Goal: Task Accomplishment & Management: Manage account settings

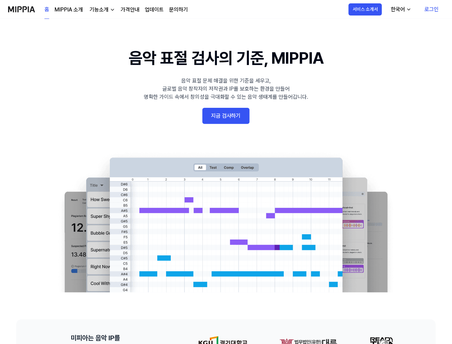
click at [438, 7] on link "로그인" at bounding box center [431, 9] width 25 height 19
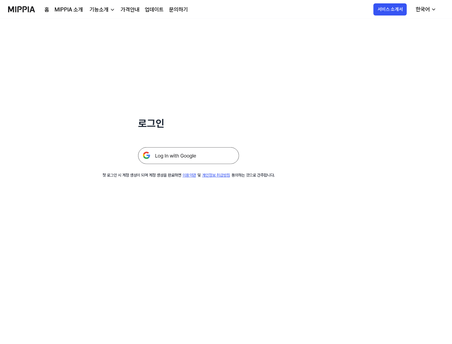
click at [187, 164] on img at bounding box center [188, 155] width 101 height 17
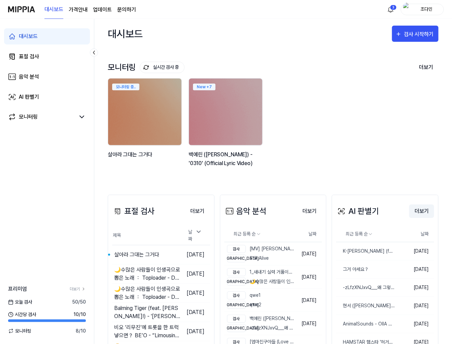
click at [425, 216] on button "더보기" at bounding box center [421, 211] width 25 height 13
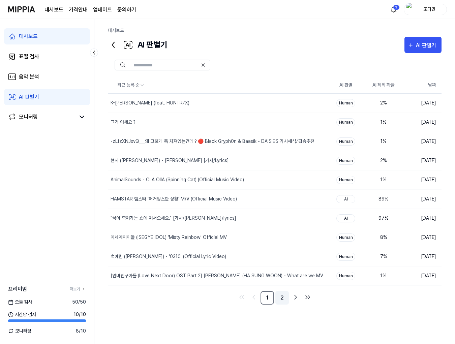
click at [280, 294] on link "2" at bounding box center [281, 297] width 13 height 13
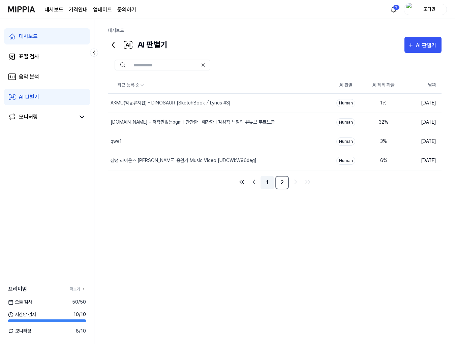
click at [267, 187] on link "1" at bounding box center [266, 182] width 13 height 13
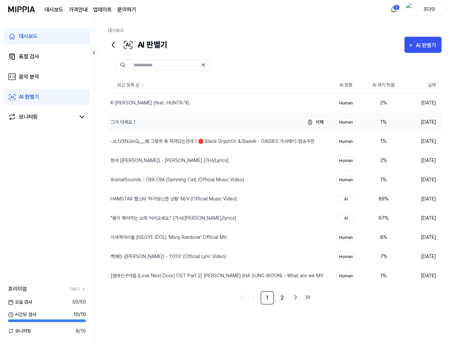
click at [265, 117] on div "그거 아세요？" at bounding box center [204, 122] width 193 height 19
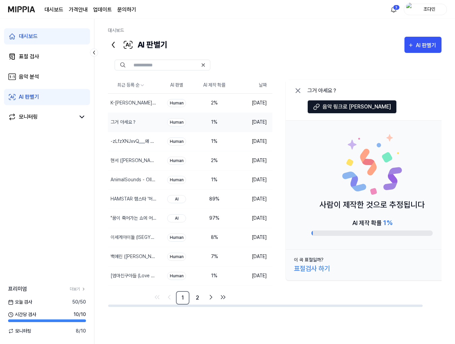
click at [300, 93] on icon at bounding box center [298, 91] width 4 height 4
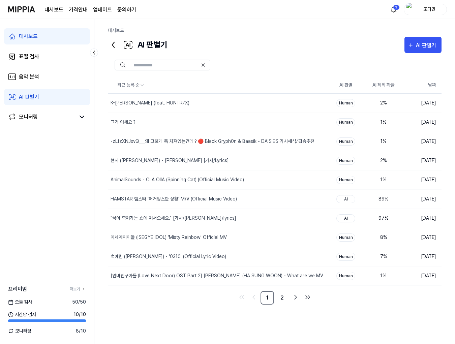
click at [424, 7] on div "조다민" at bounding box center [429, 8] width 26 height 7
click at [394, 58] on button "로그아웃" at bounding box center [403, 61] width 77 height 7
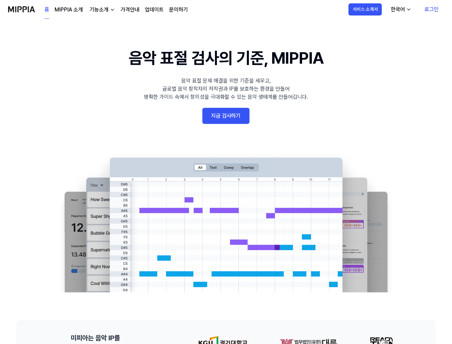
click at [428, 10] on link "로그인" at bounding box center [431, 9] width 25 height 19
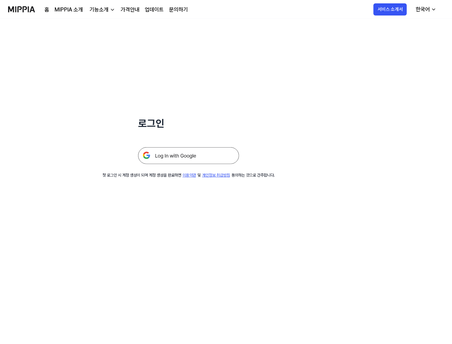
click at [175, 147] on div at bounding box center [188, 147] width 101 height 33
click at [175, 150] on img at bounding box center [188, 155] width 101 height 17
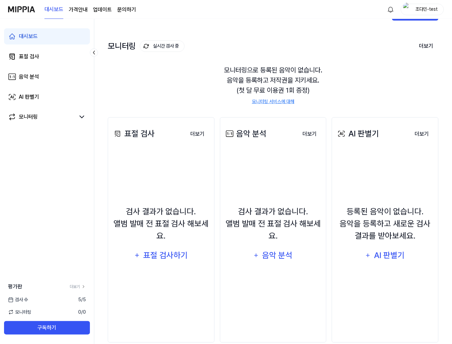
scroll to position [33, 0]
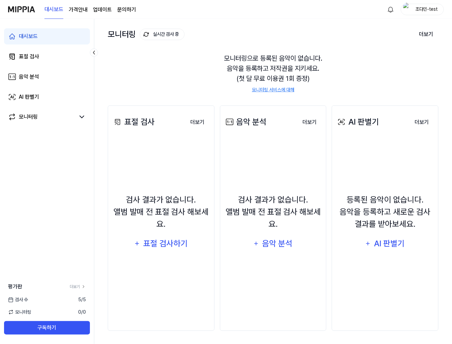
click at [418, 7] on div "조다민-test" at bounding box center [426, 8] width 26 height 7
click at [395, 56] on div "로그아웃" at bounding box center [401, 61] width 83 height 11
click at [415, 6] on div "조다민-test" at bounding box center [426, 8] width 26 height 7
click at [367, 60] on button "로그아웃" at bounding box center [401, 61] width 77 height 7
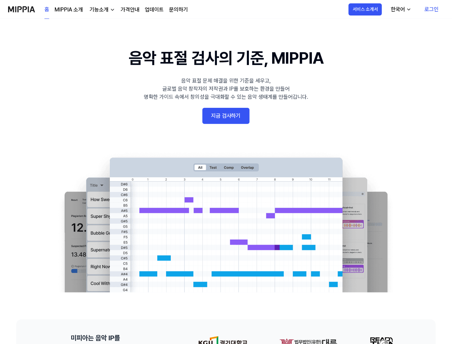
click at [433, 2] on link "로그인" at bounding box center [431, 9] width 25 height 19
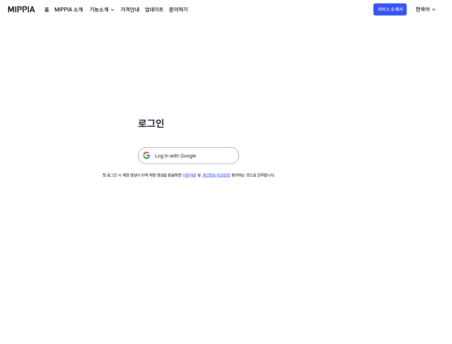
click at [158, 156] on img at bounding box center [188, 155] width 101 height 17
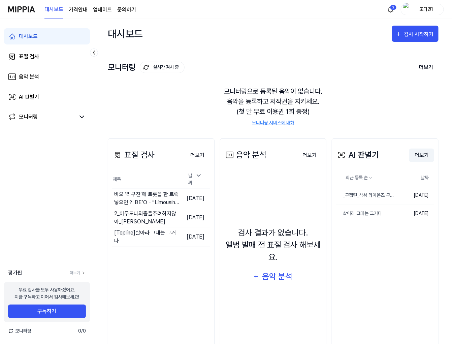
click at [421, 149] on button "더보기" at bounding box center [421, 155] width 25 height 13
